Goal: Task Accomplishment & Management: Manage account settings

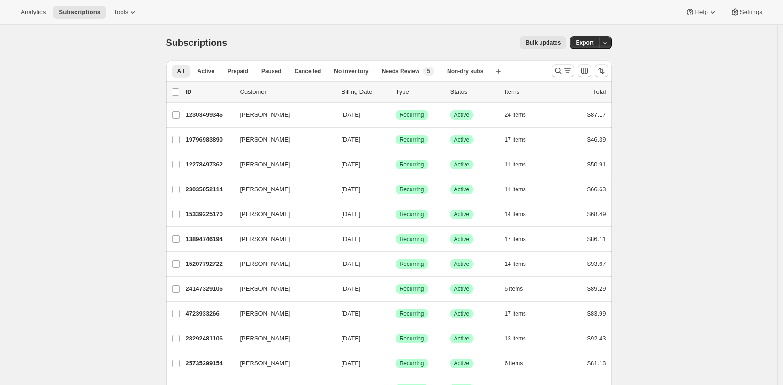
click at [380, 41] on div "Bulk updates" at bounding box center [402, 42] width 328 height 13
click at [116, 9] on span "Tools" at bounding box center [121, 12] width 15 height 8
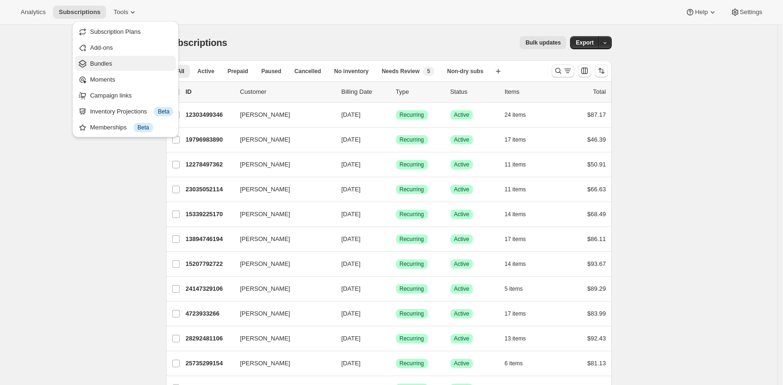
click at [147, 64] on span "Bundles" at bounding box center [131, 63] width 83 height 9
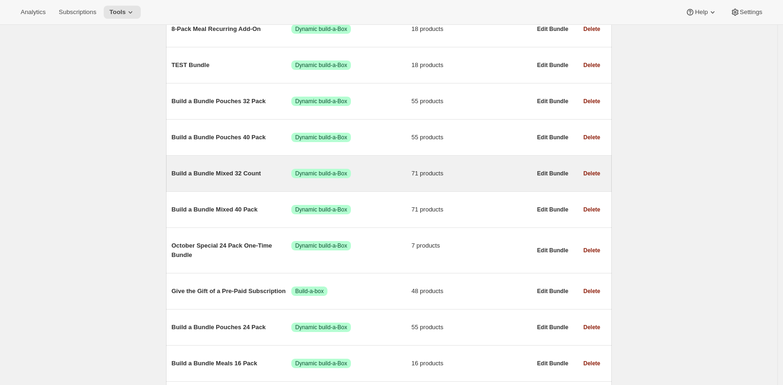
scroll to position [366, 0]
click at [216, 179] on span "Build a Bundle Mixed 32 Count" at bounding box center [232, 173] width 120 height 9
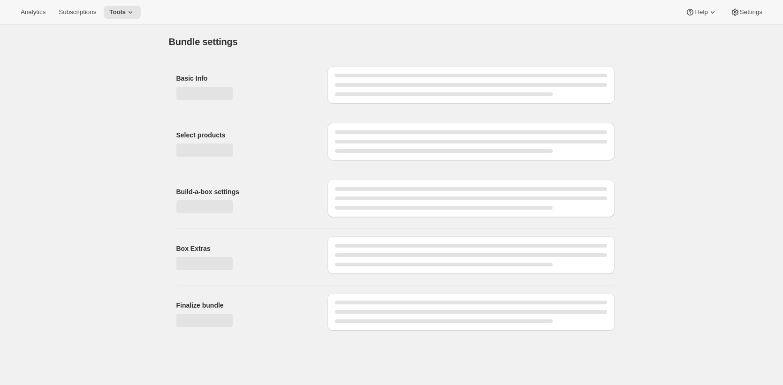
type input "Build a Bundle Mixed 32 Count"
checkbox input "true"
select select "MINIMUM"
type input "Select at least 8 meals"
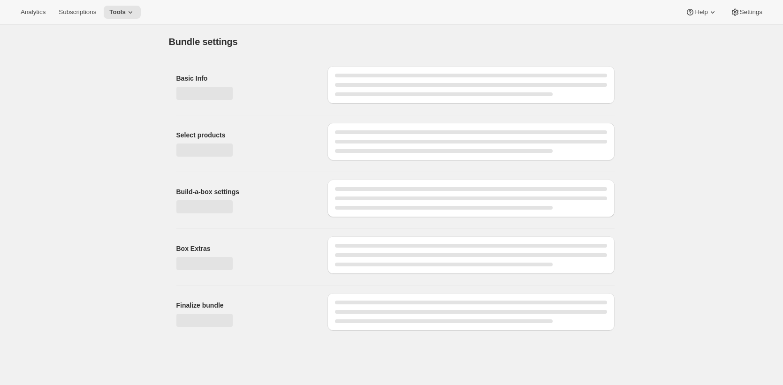
select select "gid://shopify/ProductVariant/41182055432274_6321b5ac-0d1c-4f8d-8ffe-6193e28b69b8"
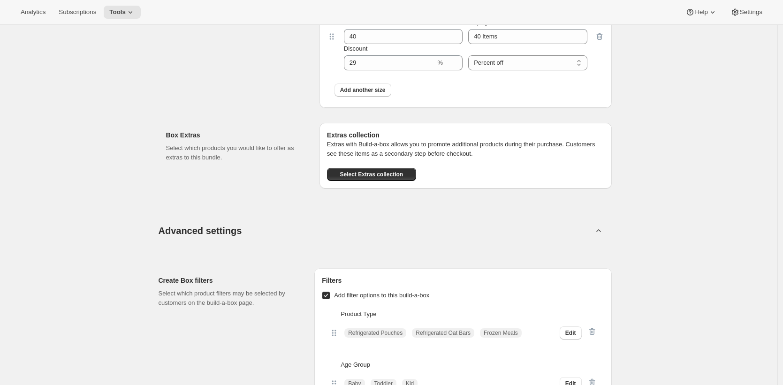
scroll to position [3147, 0]
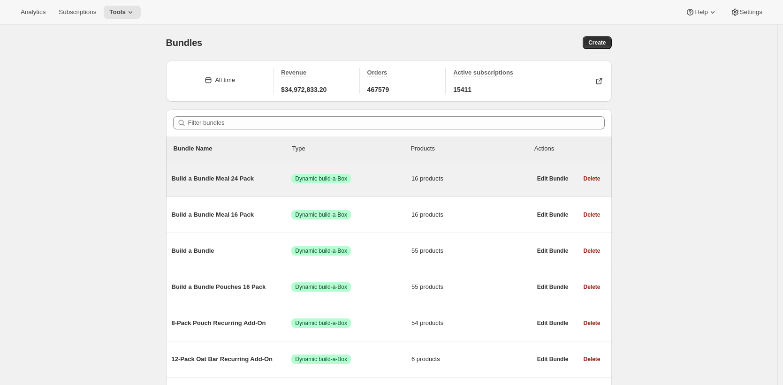
click at [205, 182] on span "Build a Bundle Meal 24 Pack" at bounding box center [232, 178] width 120 height 9
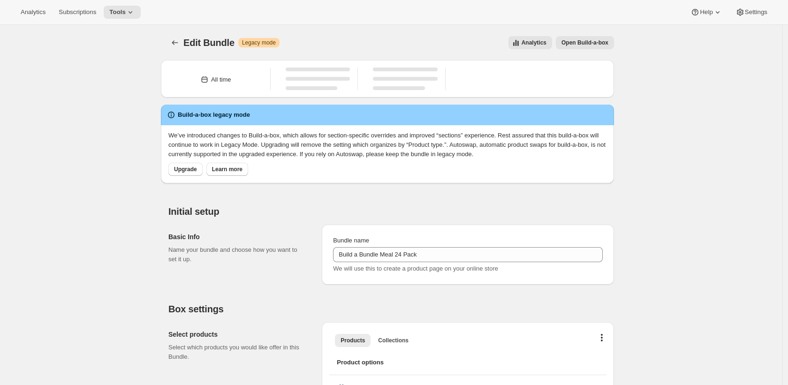
type input "Build a Bundle Meal 24 Pack"
checkbox input "true"
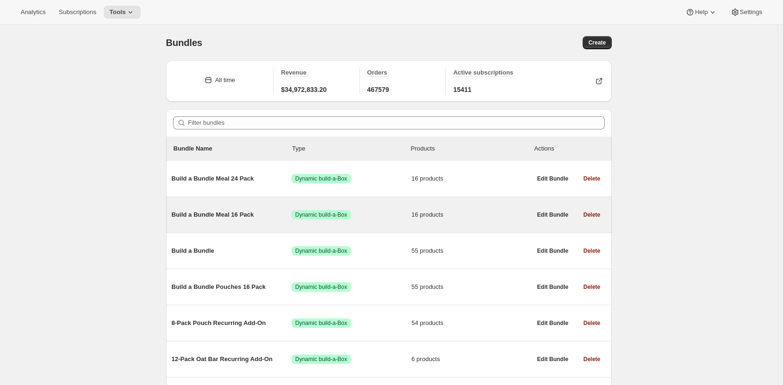
click at [229, 211] on span "Build a Bundle Meal 16 Pack" at bounding box center [232, 214] width 120 height 9
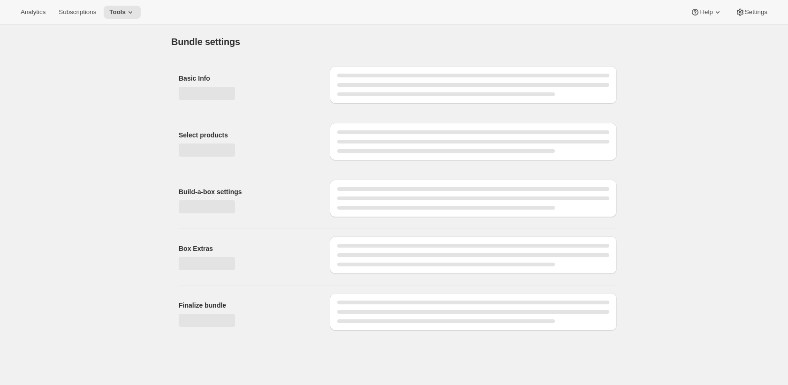
type input "Build a Bundle Meal 16 Pack"
checkbox input "true"
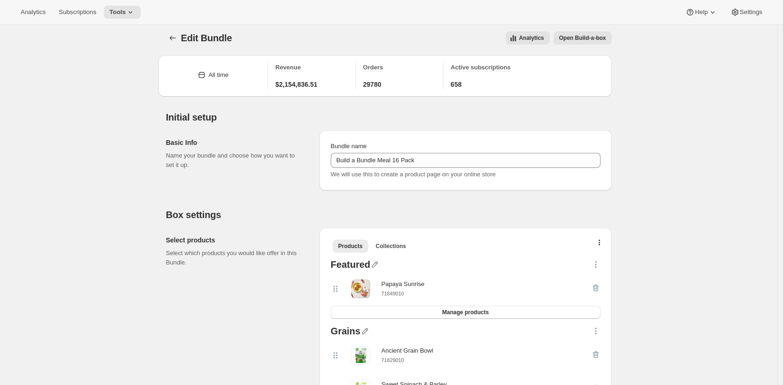
scroll to position [13, 0]
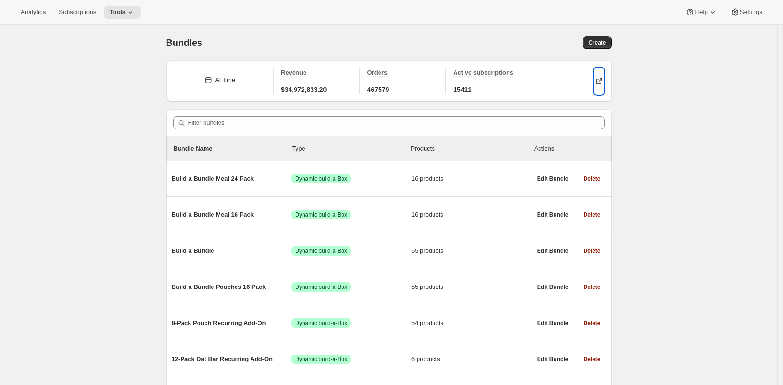
click at [601, 79] on icon "button" at bounding box center [598, 80] width 9 height 9
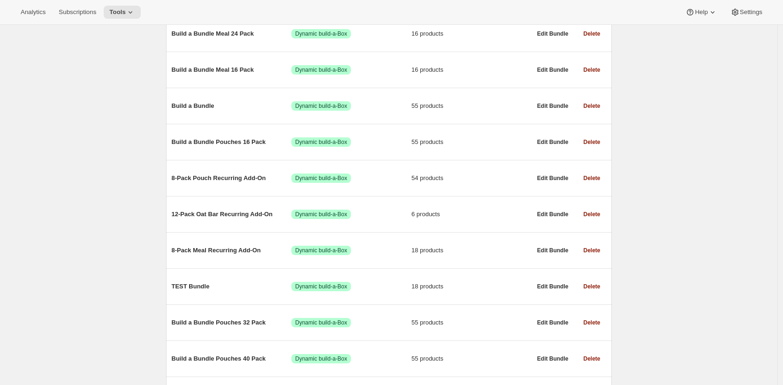
scroll to position [515, 0]
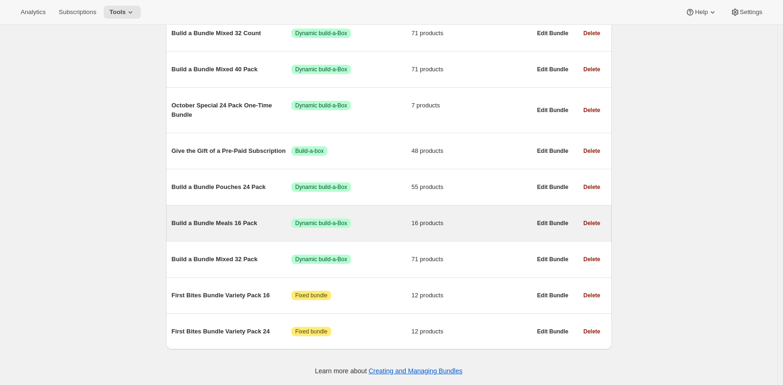
click at [230, 221] on span "Build a Bundle Meals 16 Pack" at bounding box center [232, 223] width 120 height 9
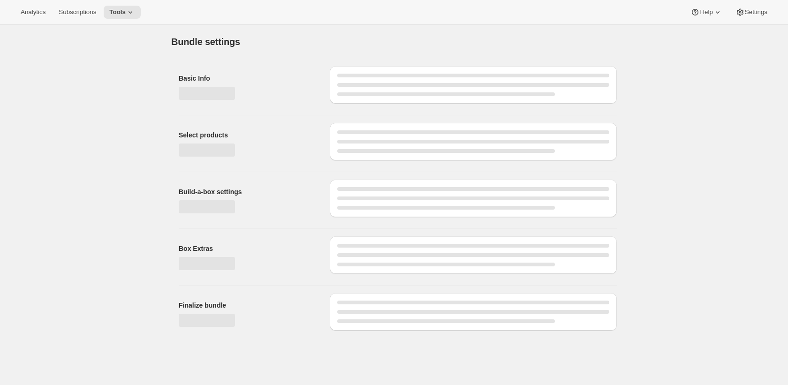
type input "Build a Bundle Meals 16 Pack"
checkbox input "true"
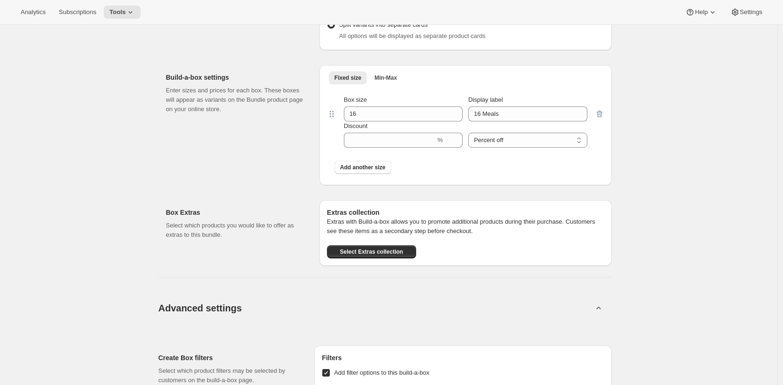
scroll to position [1072, 0]
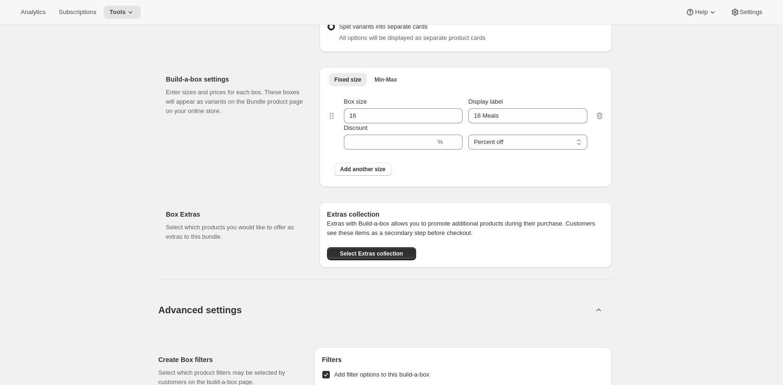
click at [210, 159] on div "Build-a-box settings Enter sizes and prices for each box. These boxes will appe…" at bounding box center [239, 127] width 146 height 120
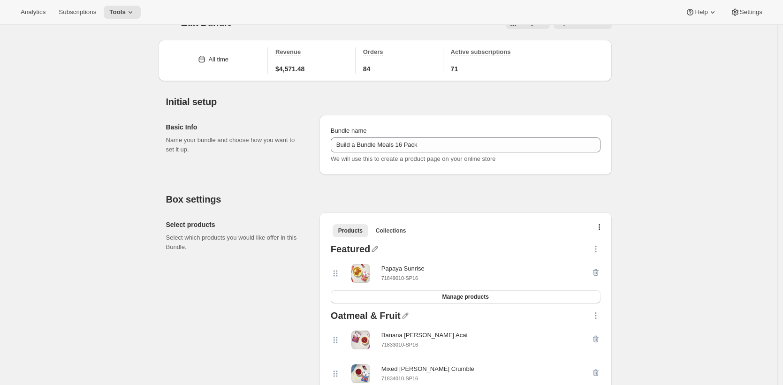
scroll to position [0, 0]
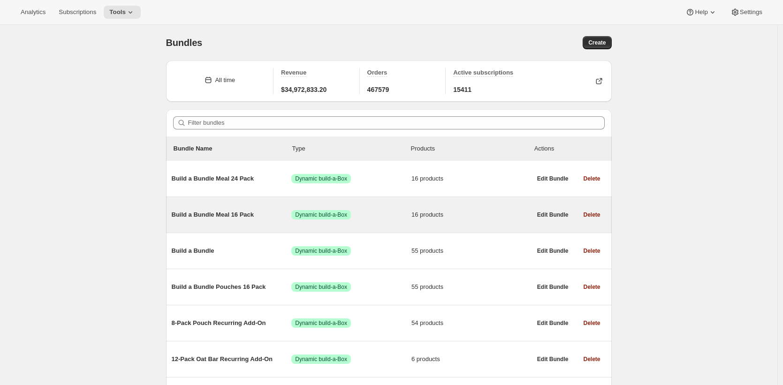
click at [225, 207] on div "Build a Bundle Meal 16 Pack Success Dynamic build-a-Box 16 products" at bounding box center [352, 215] width 360 height 24
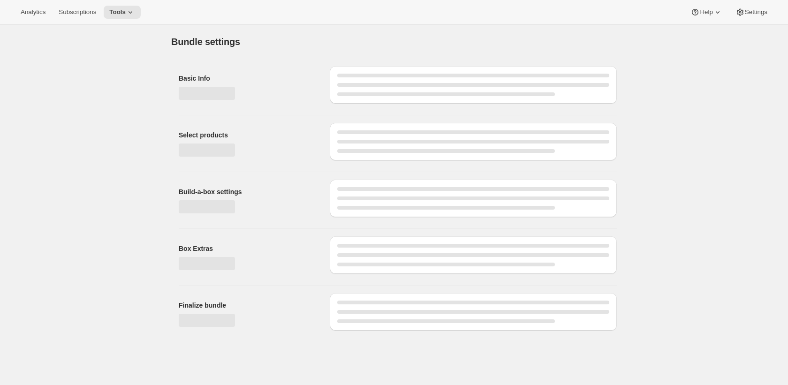
type input "Build a Bundle Meal 16 Pack"
checkbox input "true"
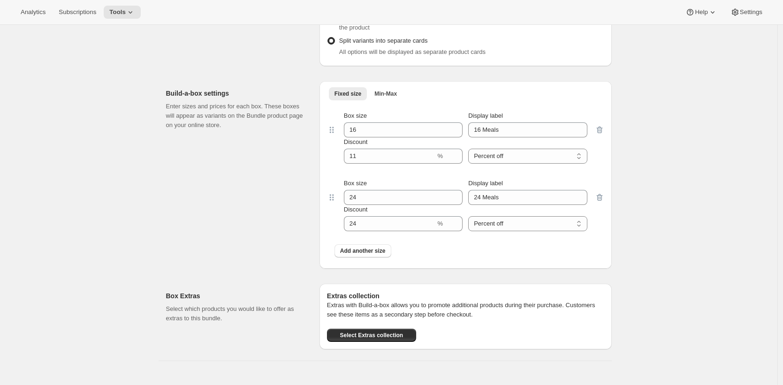
scroll to position [1058, 0]
drag, startPoint x: 191, startPoint y: 182, endPoint x: 187, endPoint y: 175, distance: 9.3
click at [192, 182] on div "Build-a-box settings Enter sizes and prices for each box. These boxes will appe…" at bounding box center [239, 175] width 146 height 188
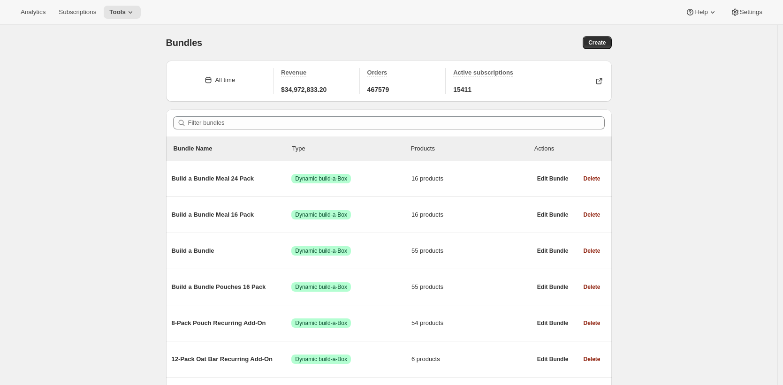
click at [355, 34] on div "Bundles. This page is ready Bundles Create" at bounding box center [389, 43] width 446 height 36
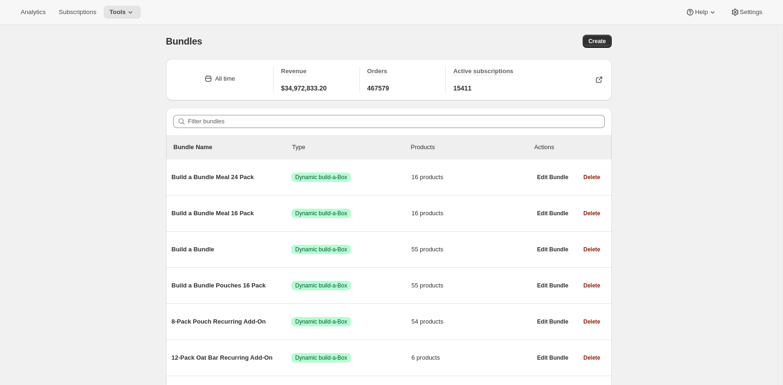
scroll to position [2, 0]
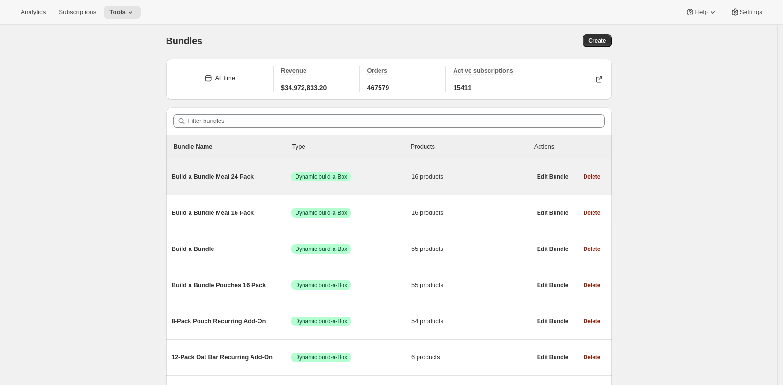
click at [228, 176] on span "Build a Bundle Meal 24 Pack" at bounding box center [232, 176] width 120 height 9
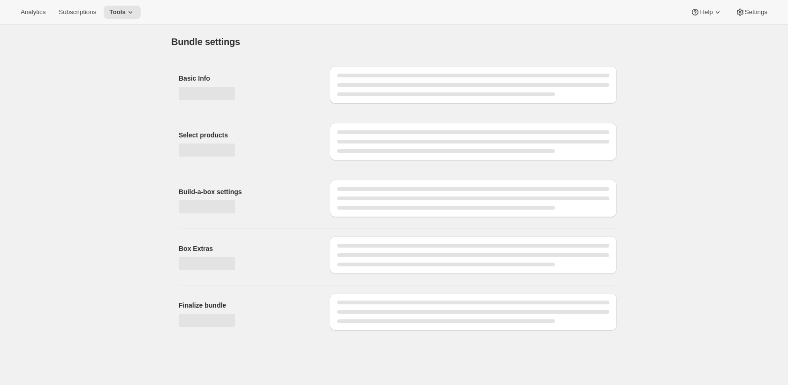
type input "Build a Bundle Meal 24 Pack"
checkbox input "true"
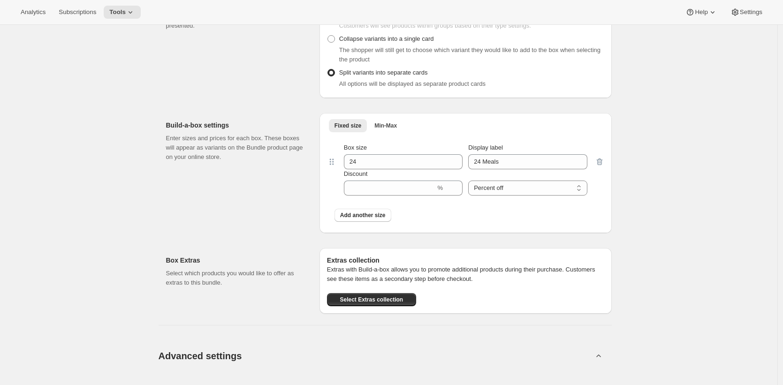
scroll to position [1107, 0]
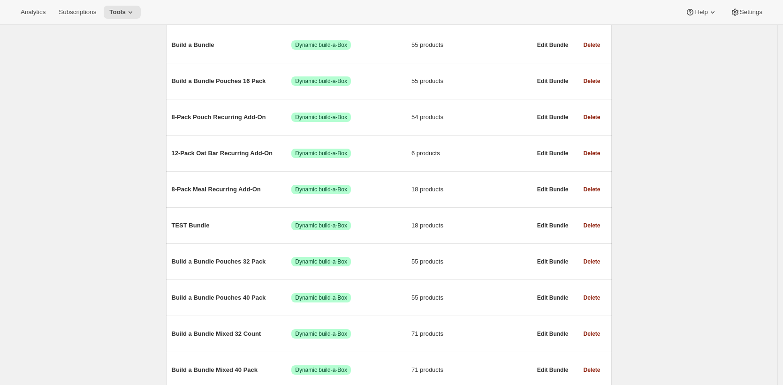
scroll to position [515, 0]
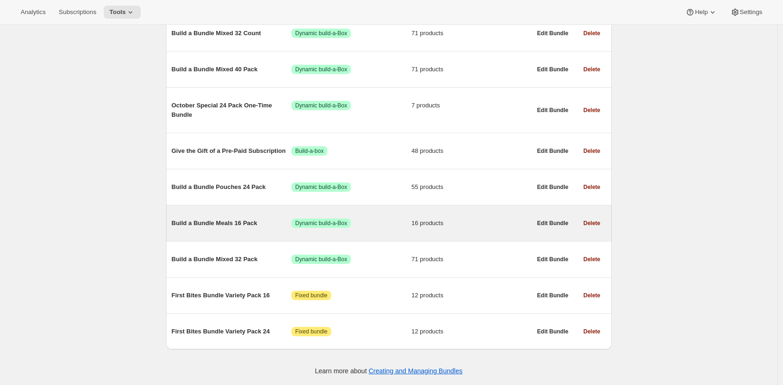
click at [209, 222] on span "Build a Bundle Meals 16 Pack" at bounding box center [232, 223] width 120 height 9
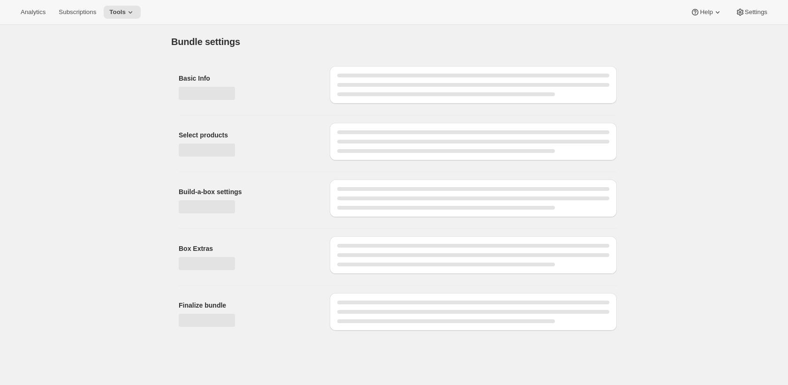
type input "Build a Bundle Meals 16 Pack"
checkbox input "true"
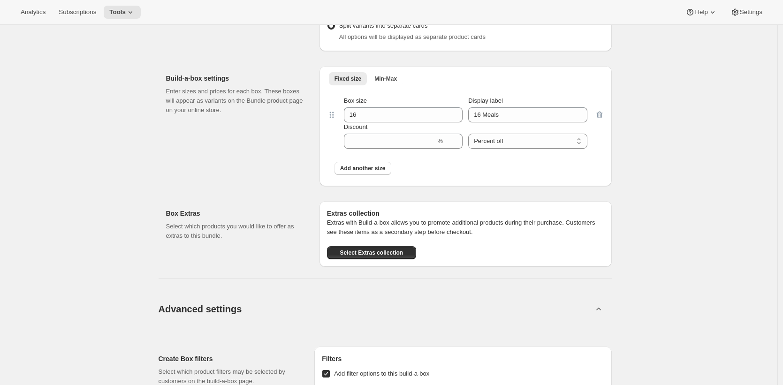
scroll to position [1024, 0]
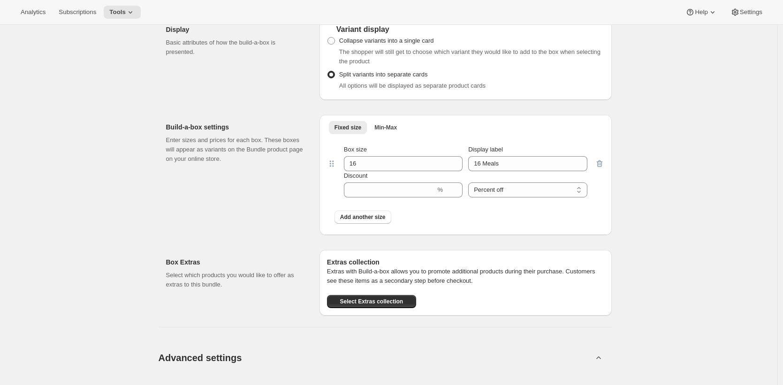
click at [184, 93] on div "Display Basic attributes of how the build-a-box is presented." at bounding box center [239, 58] width 146 height 83
click at [181, 89] on div "Display Basic attributes of how the build-a-box is presented." at bounding box center [239, 58] width 146 height 83
click at [264, 99] on div "Display Basic attributes of how the build-a-box is presented." at bounding box center [239, 58] width 146 height 83
click at [262, 98] on div "Display Basic attributes of how the build-a-box is presented." at bounding box center [239, 58] width 146 height 83
click at [248, 89] on div "Display Basic attributes of how the build-a-box is presented." at bounding box center [239, 58] width 146 height 83
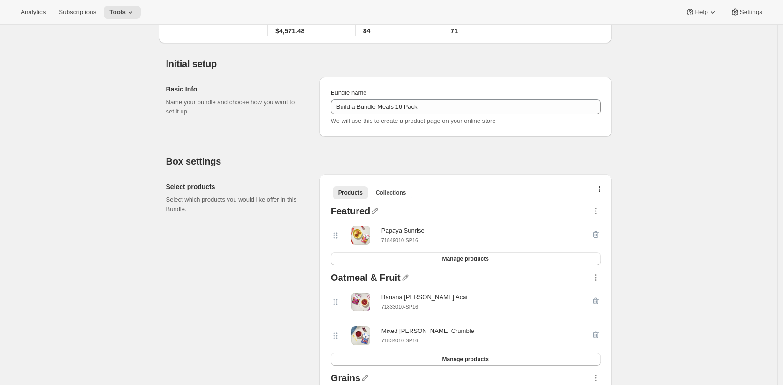
scroll to position [58, 0]
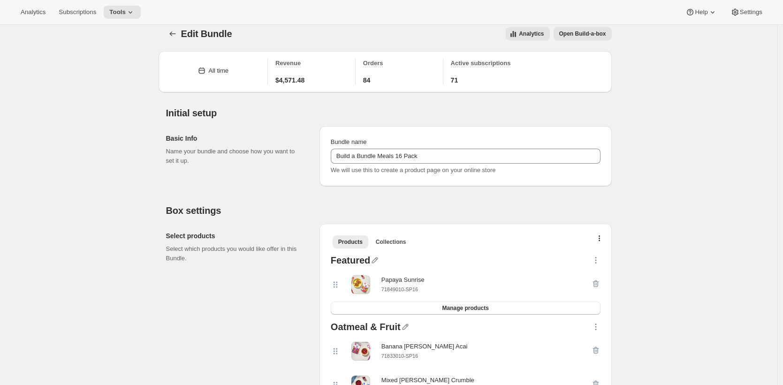
scroll to position [0, 0]
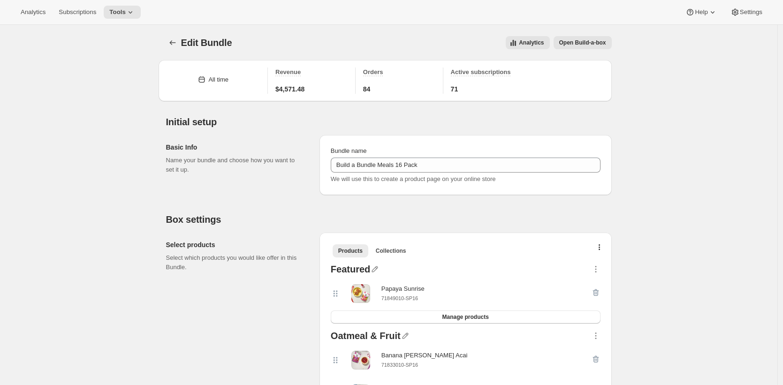
click at [122, 13] on span "Tools" at bounding box center [117, 12] width 16 height 8
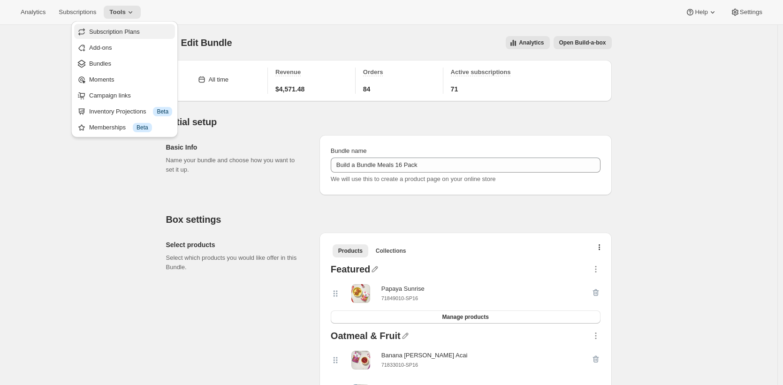
click at [135, 30] on span "Subscription Plans" at bounding box center [114, 31] width 51 height 7
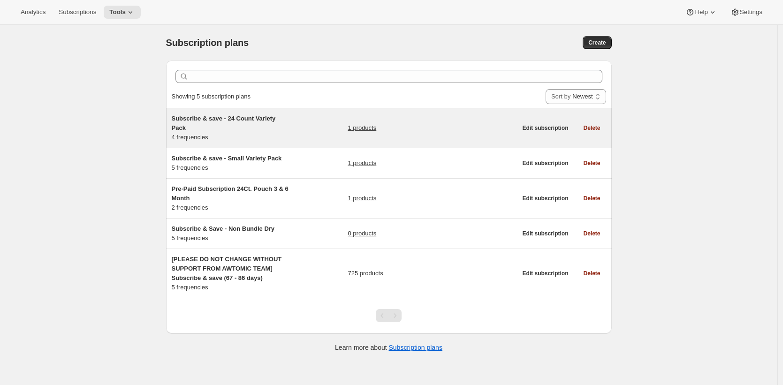
click at [485, 136] on div "1 products" at bounding box center [432, 128] width 169 height 28
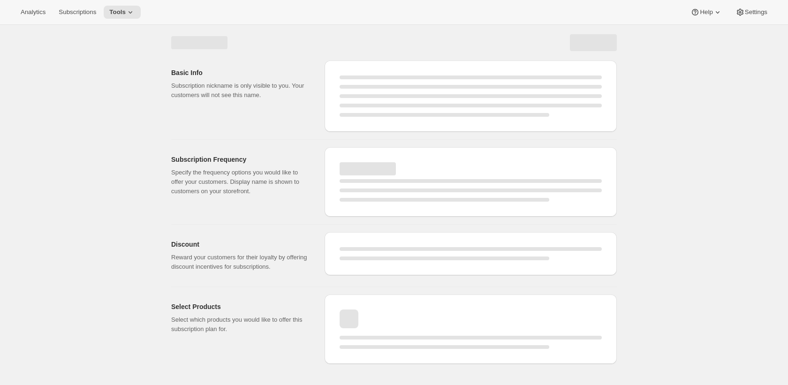
select select "WEEK"
select select "MONTH"
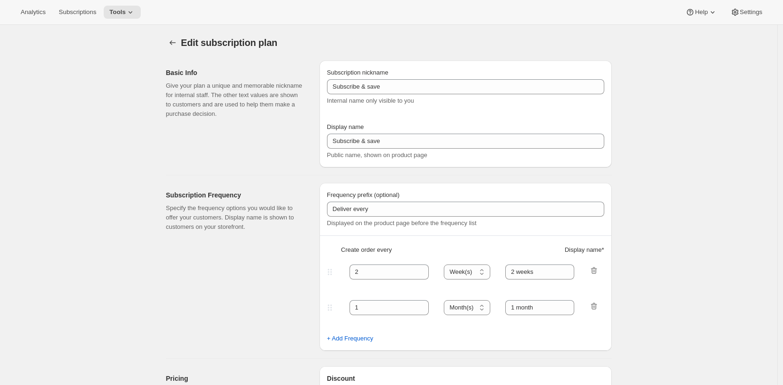
type input "Subscribe & save - 24 Count Variety Pack"
type input "4"
type input "4 weeks"
type input "3"
select select "WEEK"
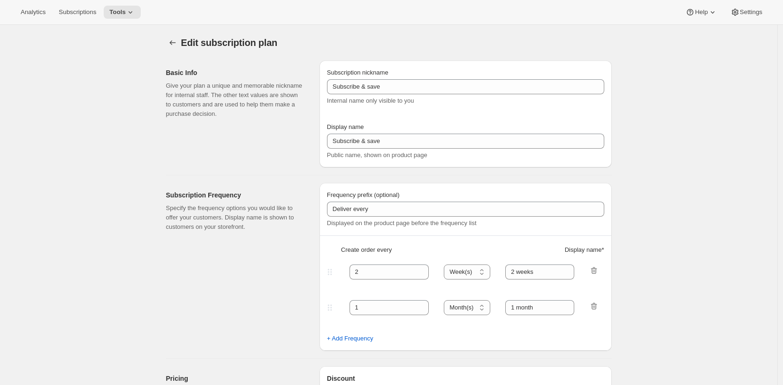
type input "3 weeks"
type input "11"
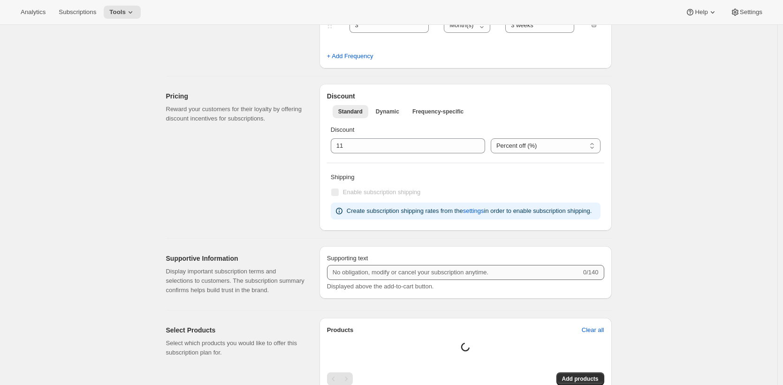
select select "WEEK"
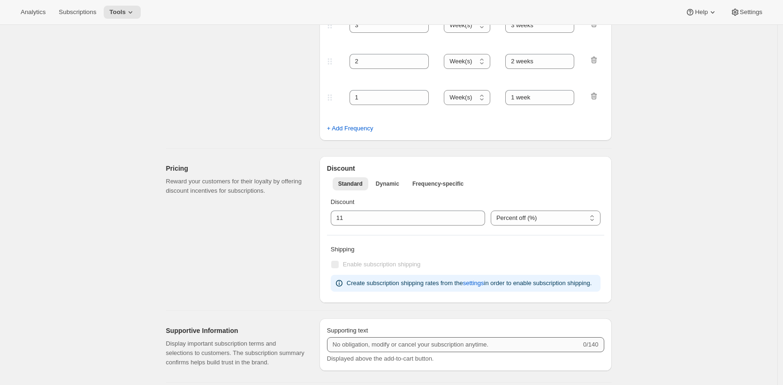
scroll to position [461, 0]
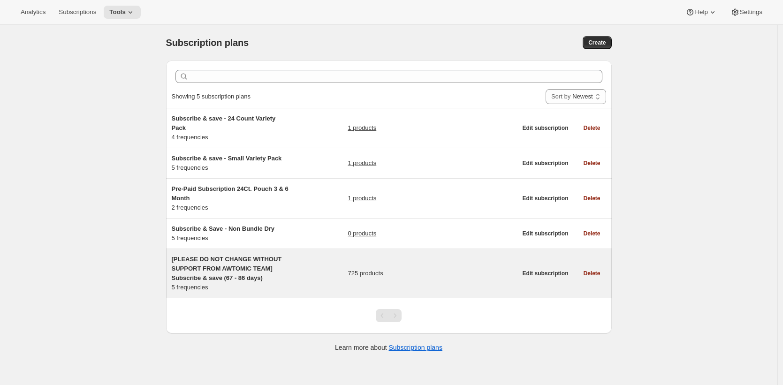
click at [451, 266] on div "725 products" at bounding box center [432, 274] width 169 height 38
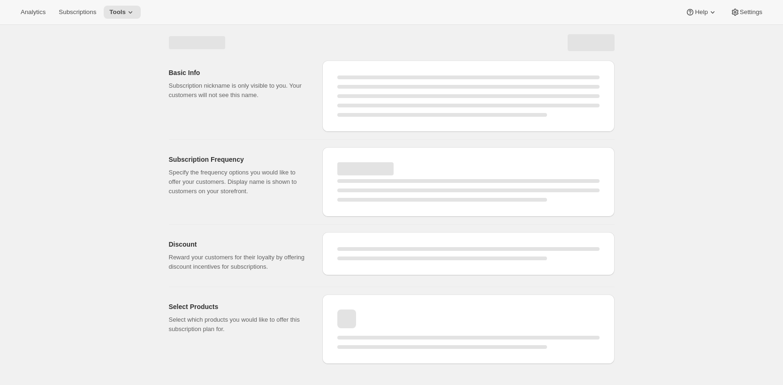
select select "WEEK"
select select "MONTH"
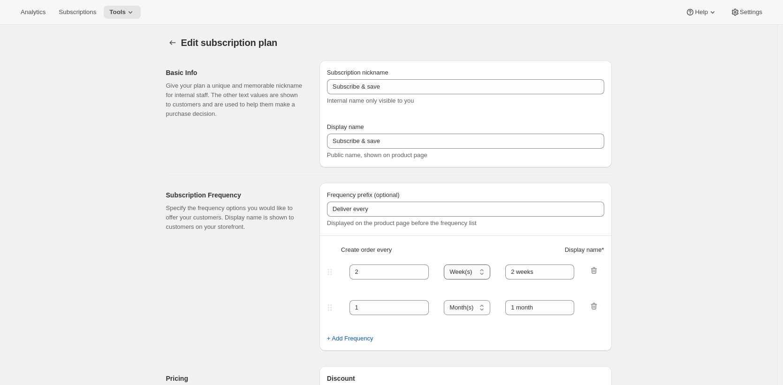
type input "[PLEASE DO NOT CHANGE WITHOUT SUPPORT FROM AWTOMIC TEAM] Subscribe & save (67 -…"
type input "Subscribe & Save"
type input "4"
type input "4 weeks"
select select "WEEK"
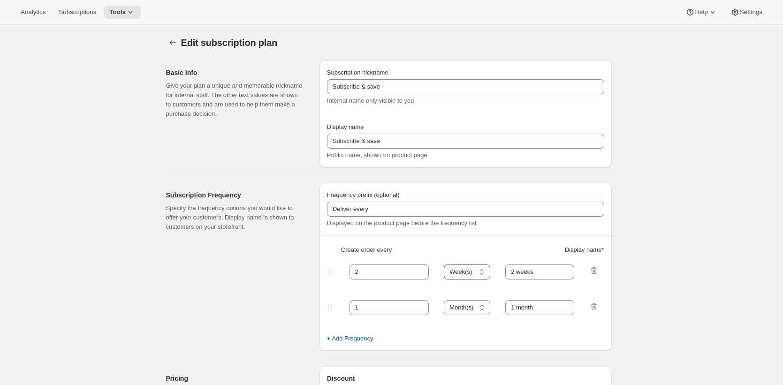
type input "1 week"
select select "WEEK"
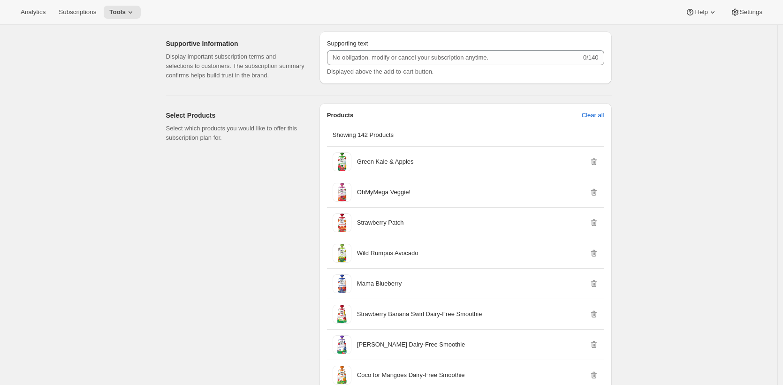
scroll to position [517, 0]
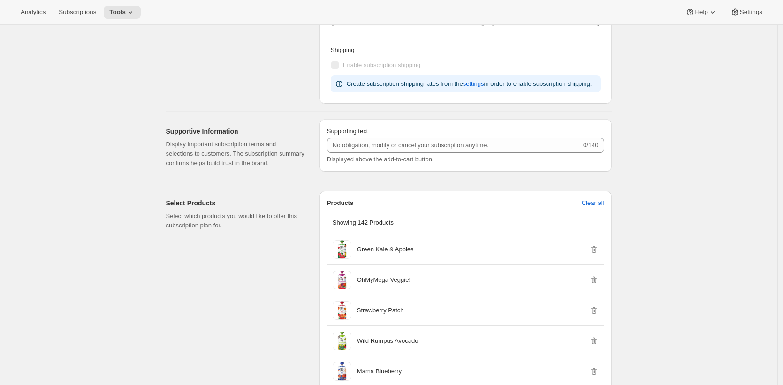
click at [221, 168] on p "Display important subscription terms and selections to customers. The subscript…" at bounding box center [235, 154] width 138 height 28
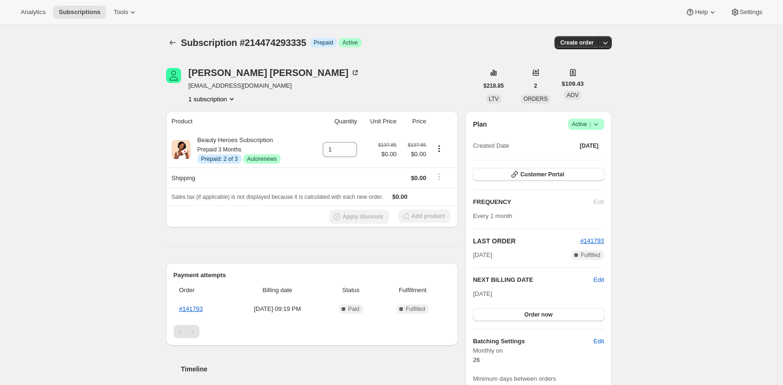
click at [376, 65] on div "Gabriela Orantes gabrielaorantes@gmail.com 1 subscription $218.85 LTV 2 ORDERS …" at bounding box center [385, 366] width 453 height 626
click at [415, 78] on div "Gabriela Orantes gabrielaorantes@gmail.com 1 subscription" at bounding box center [322, 86] width 312 height 36
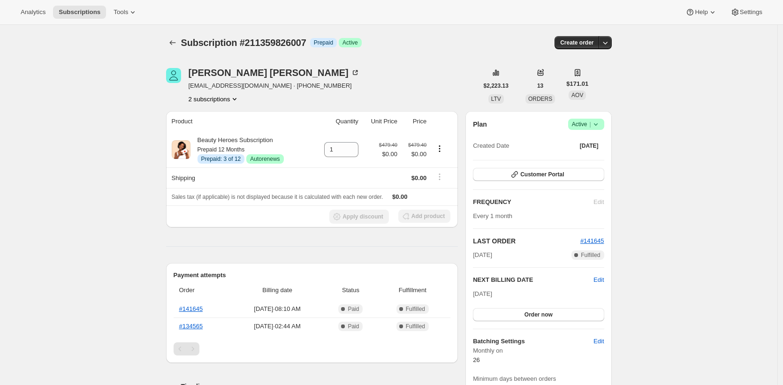
click at [644, 92] on div "Subscription #211359826007. This page is ready Subscription #211359826007 Info …" at bounding box center [388, 370] width 777 height 691
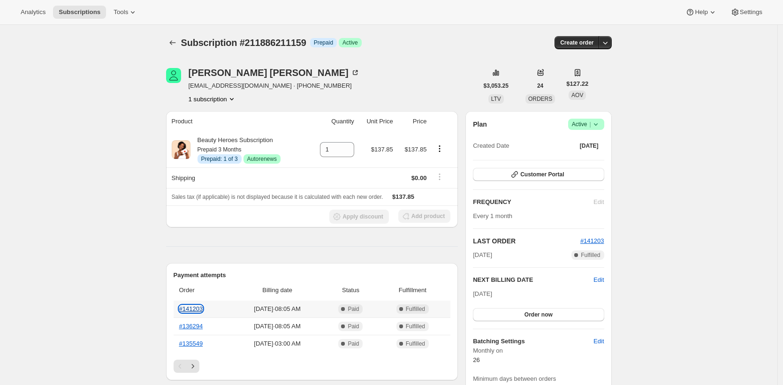
click at [193, 308] on link "#141203" at bounding box center [191, 308] width 24 height 7
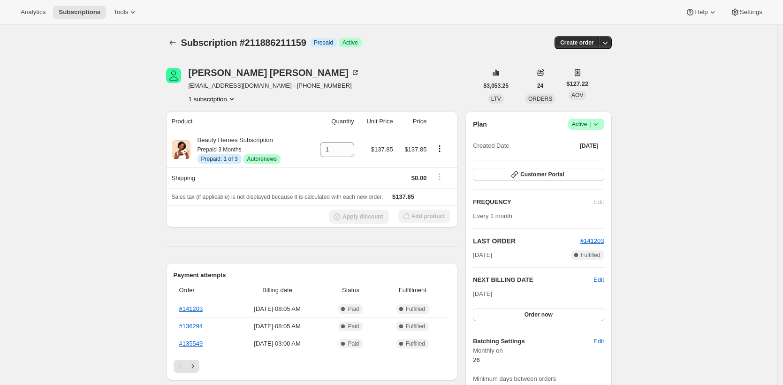
click at [374, 74] on div "Gina whitmore ginamwhitmore@gmail.com · +14153280818 1 subscription" at bounding box center [322, 86] width 312 height 36
click at [395, 85] on div "Gina whitmore ginamwhitmore@gmail.com · +14153280818 1 subscription" at bounding box center [322, 86] width 312 height 36
click at [371, 87] on div "Gina whitmore ginamwhitmore@gmail.com · +14153280818 1 subscription" at bounding box center [322, 86] width 312 height 36
click at [184, 149] on icon at bounding box center [182, 149] width 4 height 4
